Goal: Communication & Community: Answer question/provide support

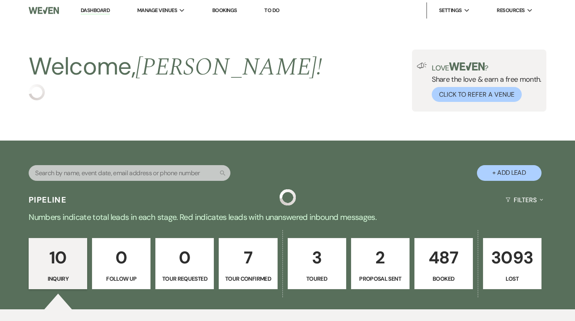
click at [434, 238] on link "487 Booked" at bounding box center [443, 264] width 58 height 52
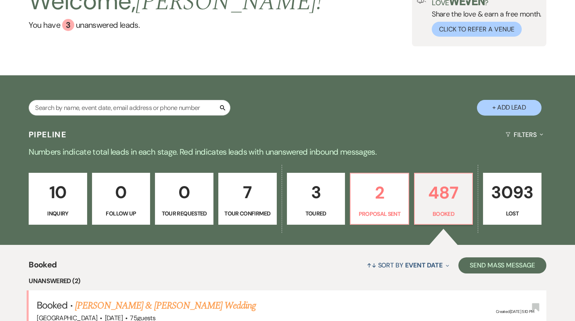
scroll to position [55, 0]
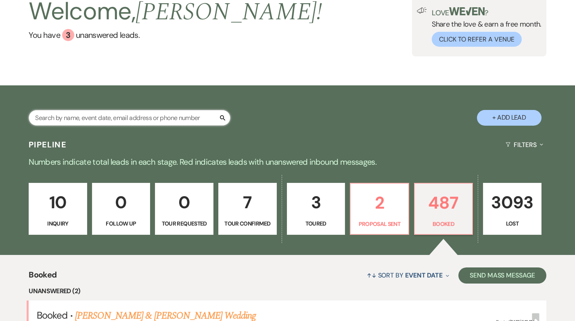
click at [162, 118] on input "text" at bounding box center [130, 118] width 202 height 16
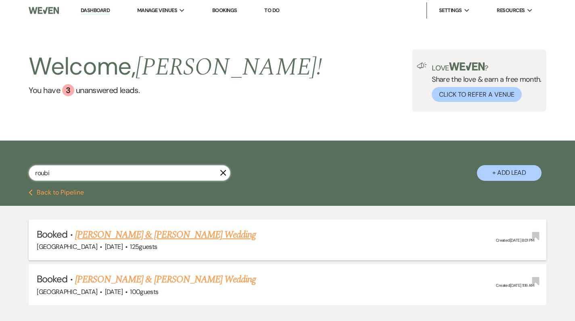
type input "roubi"
click at [175, 240] on link "[PERSON_NAME] & [PERSON_NAME] Wedding" at bounding box center [165, 235] width 181 height 15
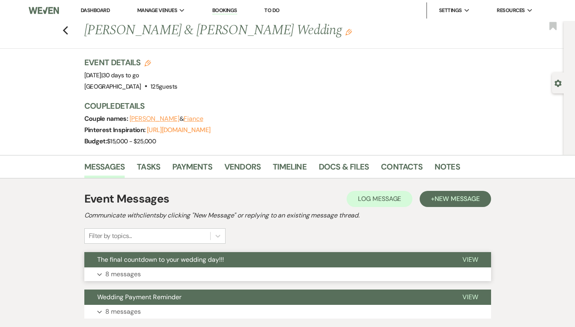
click at [156, 275] on button "Expand 8 messages" at bounding box center [287, 275] width 407 height 14
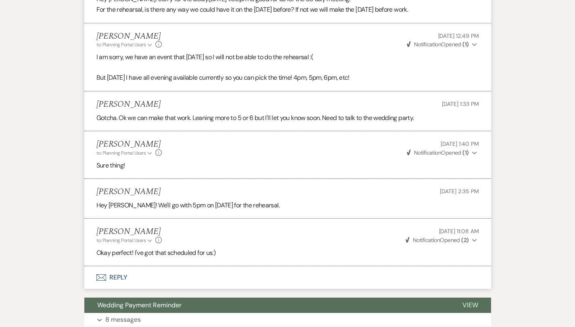
click at [125, 267] on button "Envelope Reply" at bounding box center [287, 278] width 407 height 23
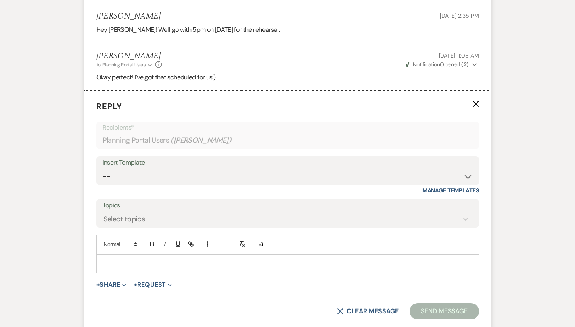
scroll to position [1078, 0]
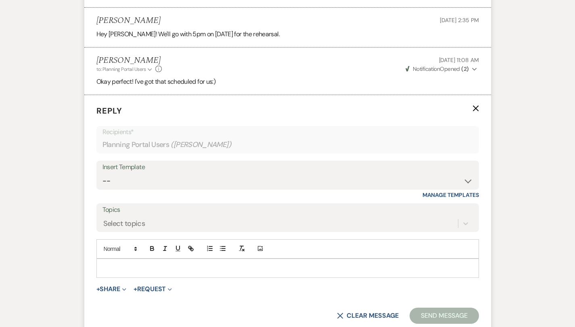
click at [123, 263] on div at bounding box center [288, 268] width 382 height 19
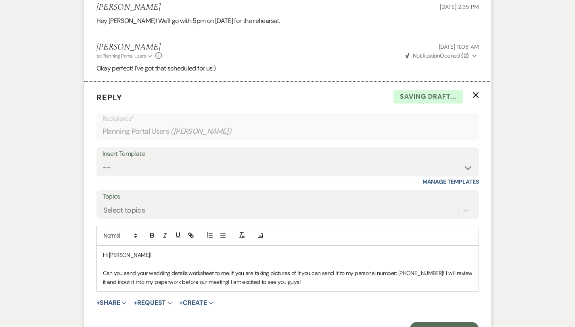
scroll to position [1092, 0]
click at [447, 321] on button "Send Message" at bounding box center [443, 330] width 69 height 16
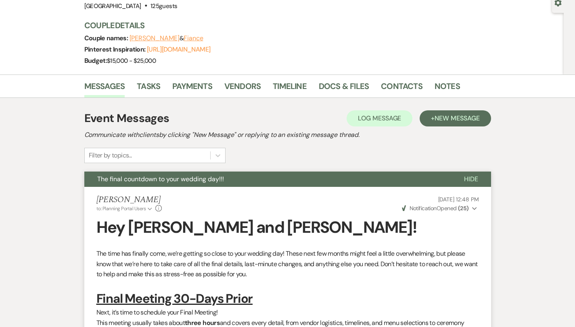
scroll to position [0, 0]
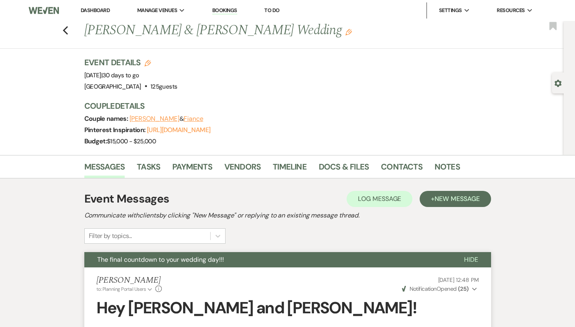
click at [91, 10] on link "Dashboard" at bounding box center [95, 10] width 29 height 7
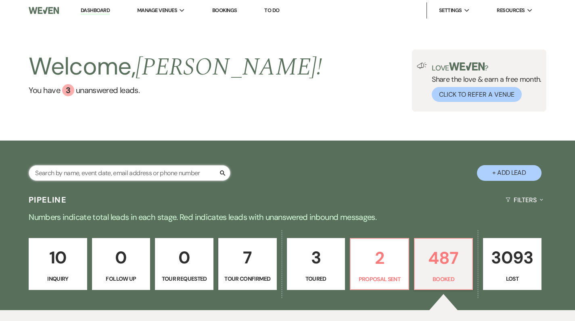
click at [87, 172] on input "text" at bounding box center [130, 173] width 202 height 16
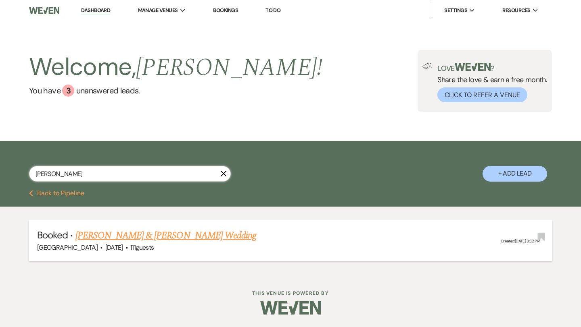
type input "[PERSON_NAME]"
click at [124, 234] on link "[PERSON_NAME] & [PERSON_NAME] Wedding" at bounding box center [165, 236] width 181 height 15
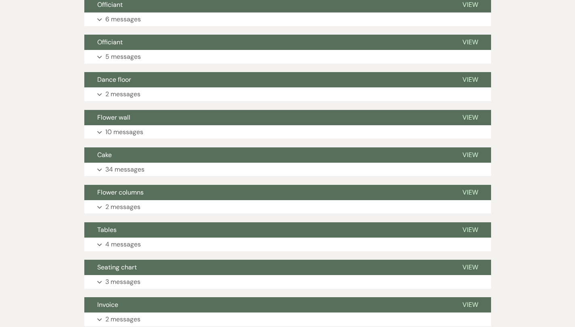
scroll to position [396, 0]
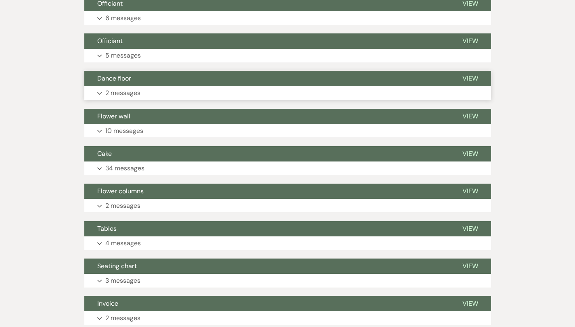
click at [106, 90] on p "2 messages" at bounding box center [122, 93] width 35 height 10
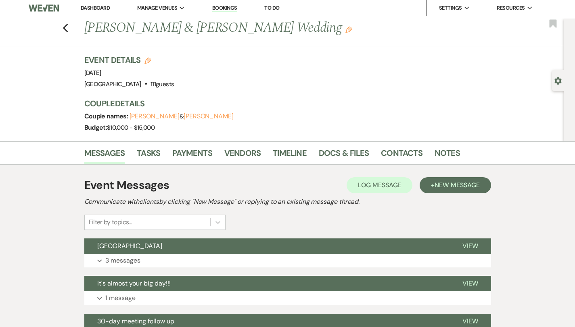
scroll to position [0, 0]
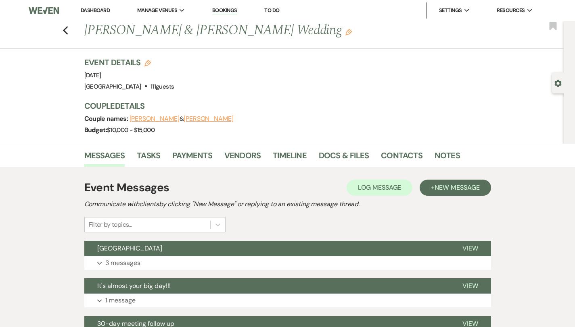
click at [99, 11] on link "Dashboard" at bounding box center [95, 10] width 29 height 7
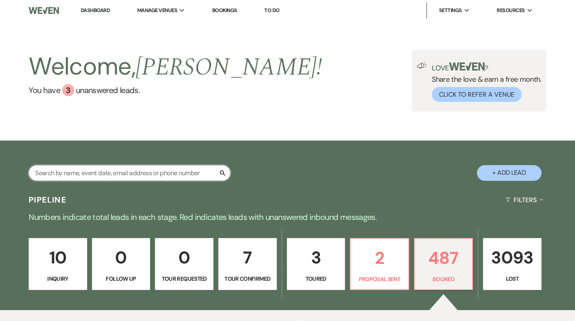
click at [135, 175] on input "text" at bounding box center [130, 173] width 202 height 16
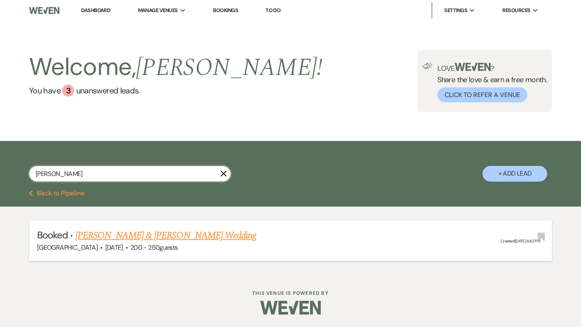
type input "[PERSON_NAME]"
click at [124, 238] on link "[PERSON_NAME] & [PERSON_NAME] Wedding" at bounding box center [165, 236] width 181 height 15
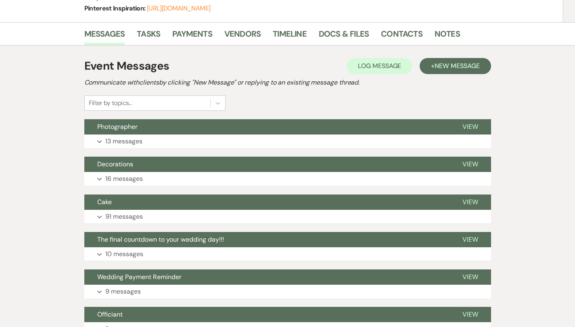
scroll to position [154, 0]
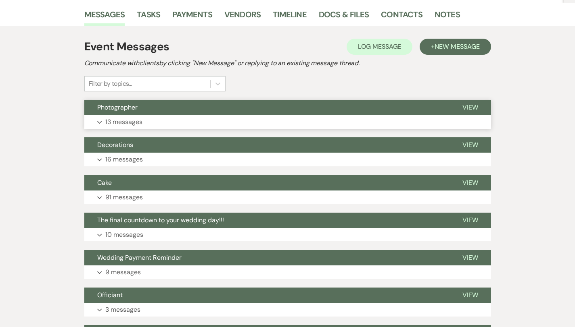
click at [108, 113] on button "Photographer" at bounding box center [266, 107] width 365 height 15
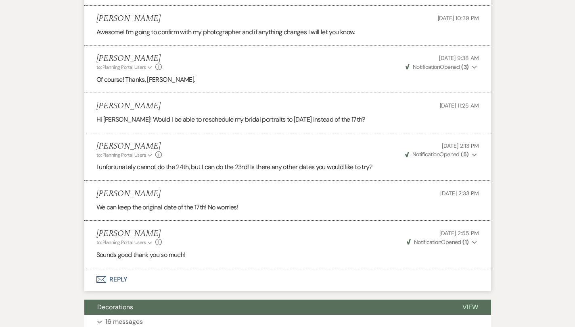
scroll to position [662, 0]
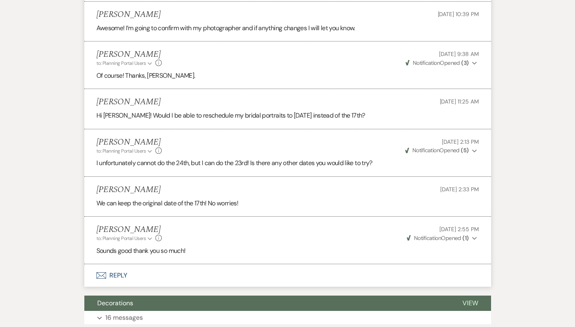
click at [90, 269] on button "Envelope Reply" at bounding box center [287, 276] width 407 height 23
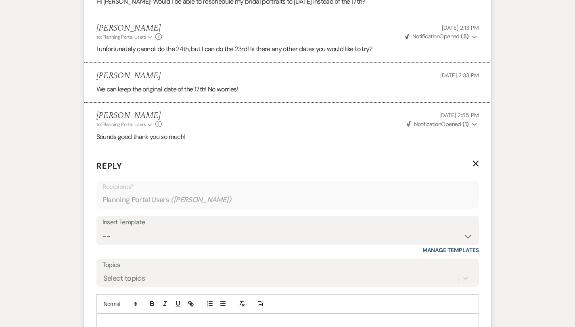
scroll to position [872, 0]
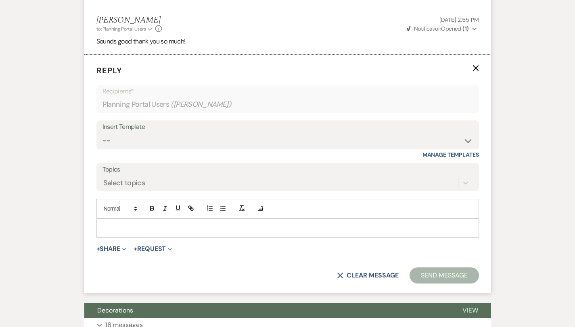
click at [103, 224] on p at bounding box center [287, 228] width 369 height 9
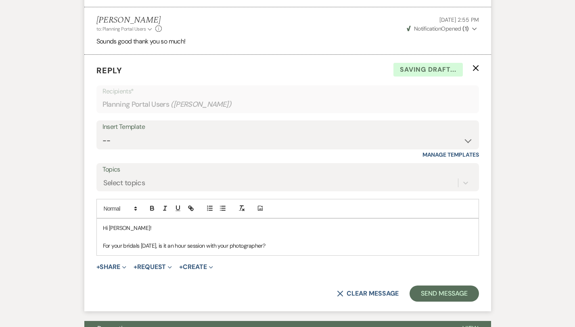
click at [159, 242] on p "For your bridals [DATE], is it an hour session with your photographer?" at bounding box center [287, 246] width 369 height 9
click at [292, 242] on p "For your bridals [DATE], is it an hour-long session with your photographer?" at bounding box center [287, 246] width 369 height 9
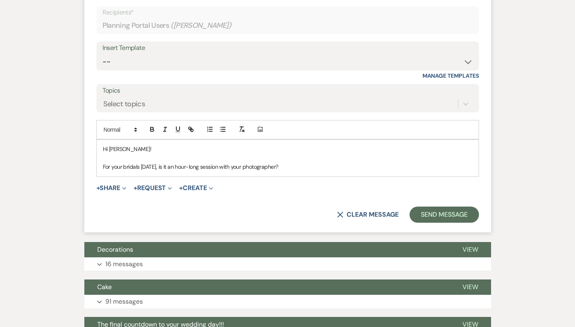
scroll to position [979, 0]
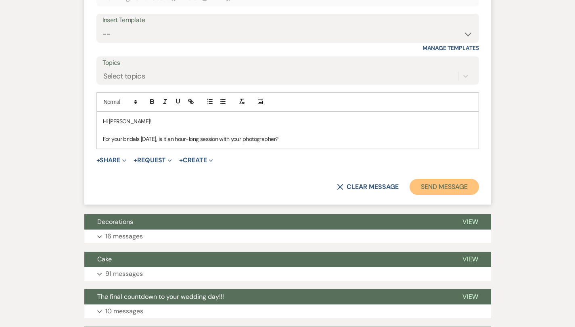
click at [445, 179] on button "Send Message" at bounding box center [443, 187] width 69 height 16
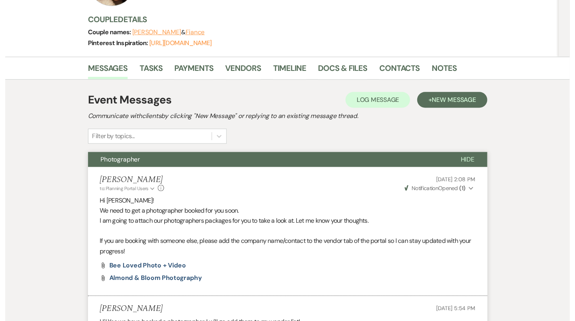
scroll to position [0, 0]
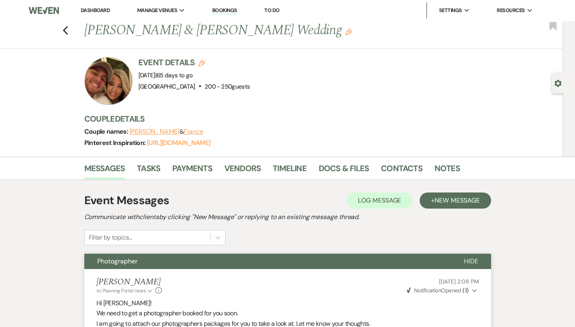
click at [101, 9] on link "Dashboard" at bounding box center [95, 10] width 29 height 7
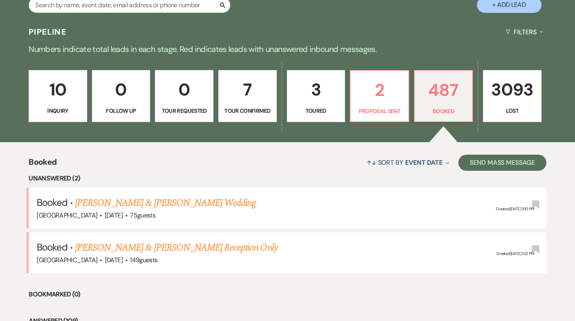
scroll to position [177, 0]
